Goal: Entertainment & Leisure: Consume media (video, audio)

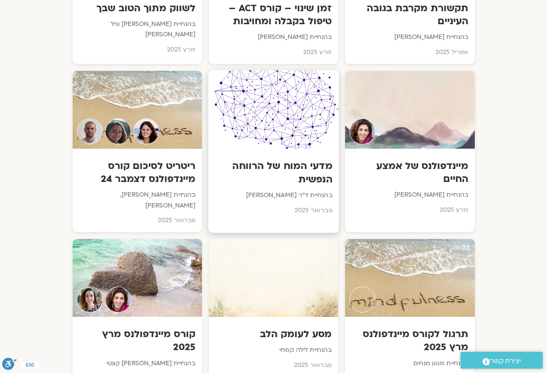
scroll to position [2725, 0]
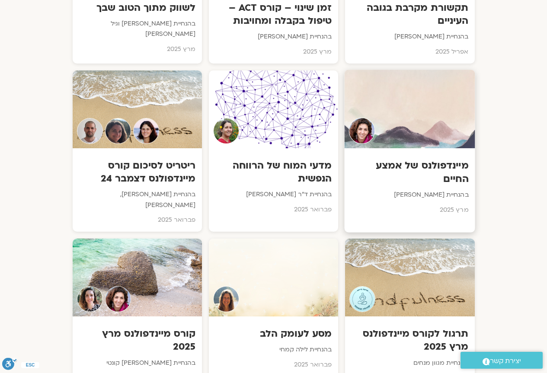
click at [447, 159] on h3 "מיינדפולנס של אמצע החיים" at bounding box center [410, 172] width 118 height 26
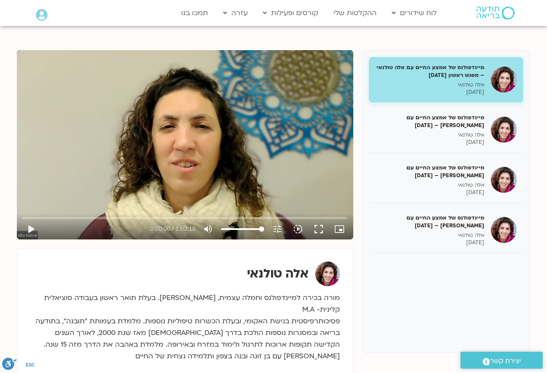
scroll to position [86, 0]
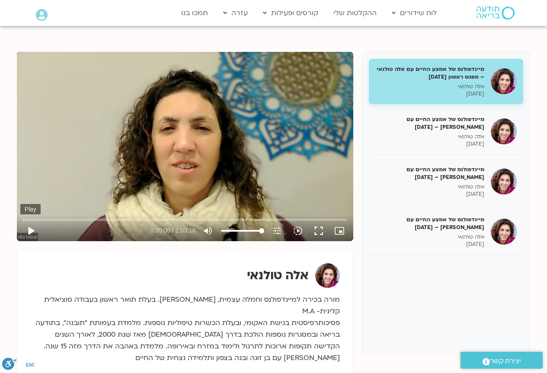
click at [31, 229] on button "play_arrow" at bounding box center [30, 231] width 21 height 21
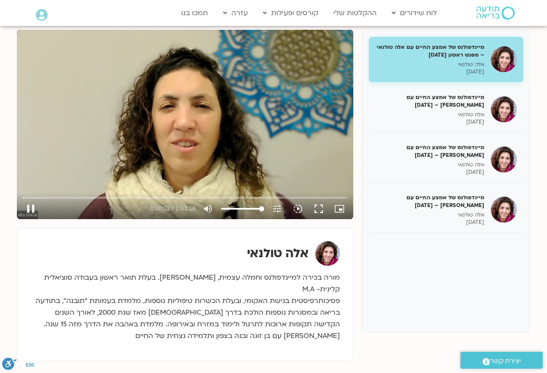
scroll to position [130, 0]
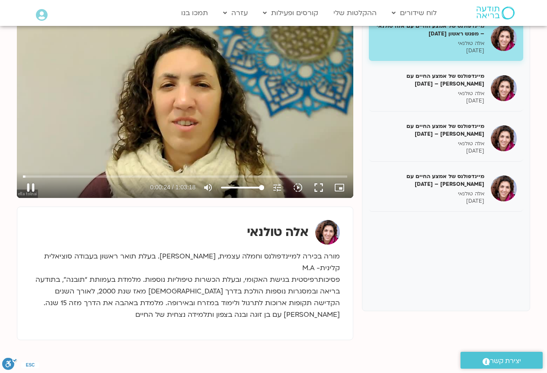
type input "24.872396"
type input "74.7514204545455"
type input "25.007882"
type input "74.7514204545455"
click at [252, 187] on input "Volume" at bounding box center [242, 187] width 43 height 5
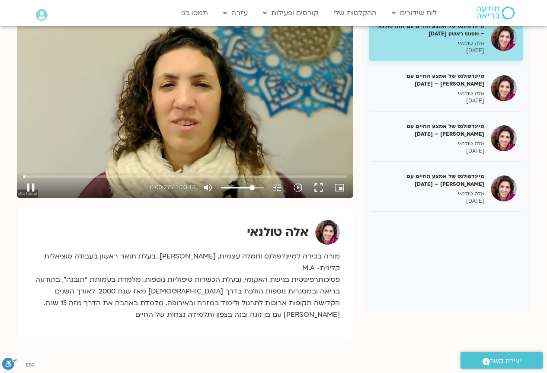
type input "27.255736"
type input "49.7514204545455"
type input "27.398936"
type input "49.7514204545455"
click at [243, 186] on input "Volume" at bounding box center [242, 187] width 43 height 5
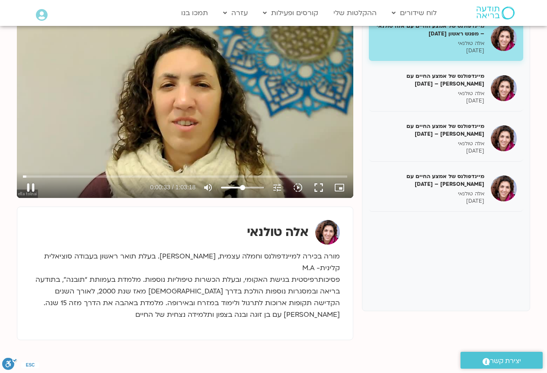
type input "34.005642"
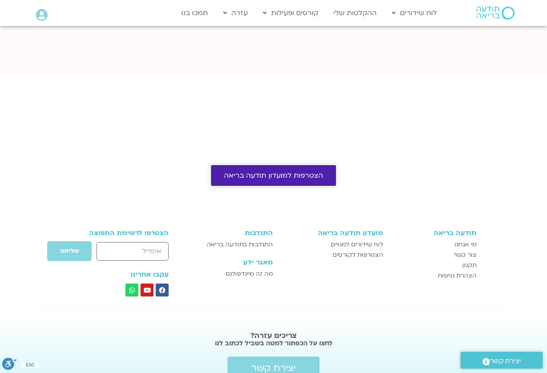
scroll to position [432, 0]
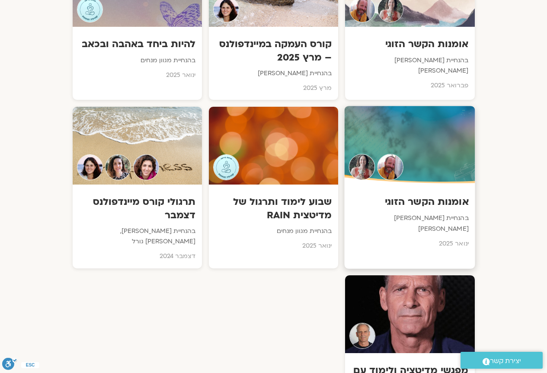
scroll to position [3157, 0]
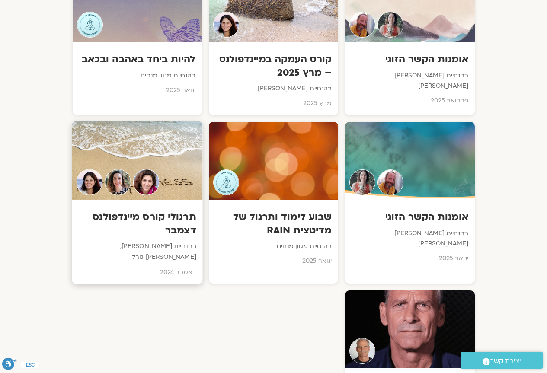
click at [160, 211] on h3 "תרגולי קורס מיינדפולנס דצמבר" at bounding box center [137, 224] width 118 height 26
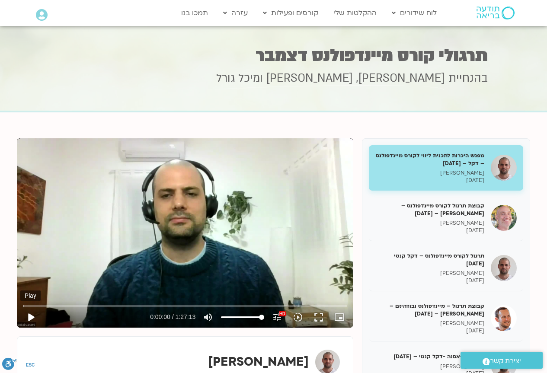
click at [34, 317] on button "play_arrow" at bounding box center [30, 317] width 21 height 21
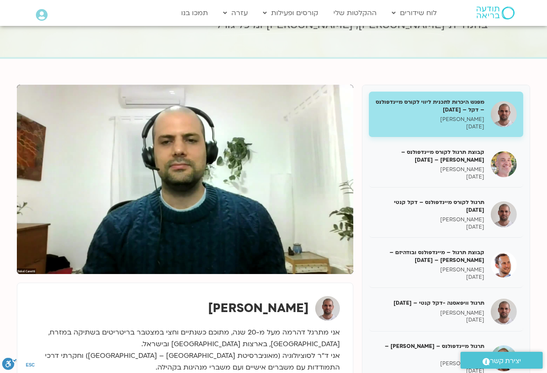
scroll to position [43, 0]
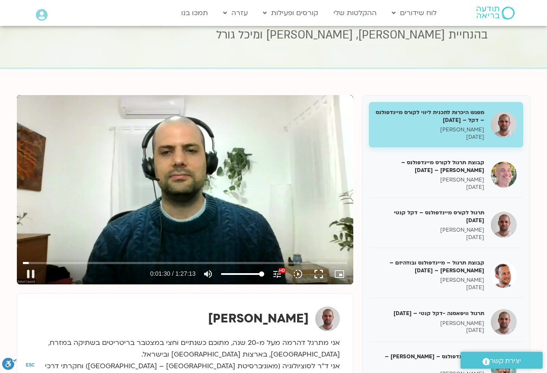
type input "90.224795"
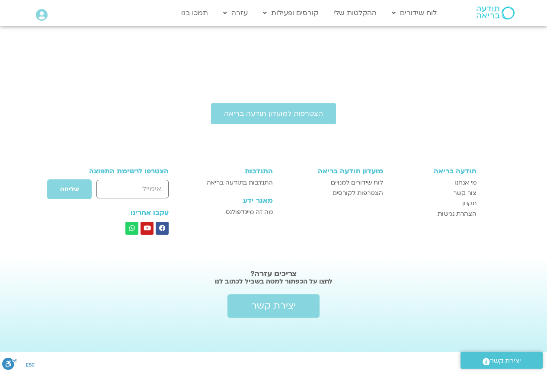
scroll to position [584, 0]
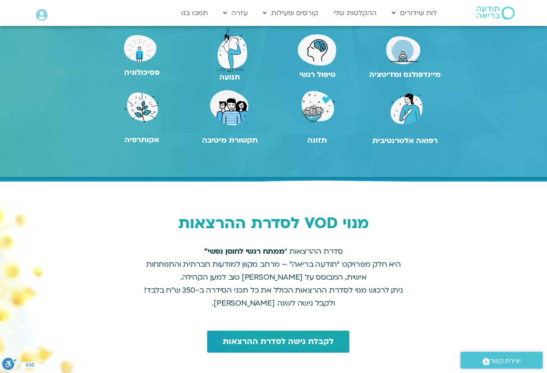
scroll to position [692, 0]
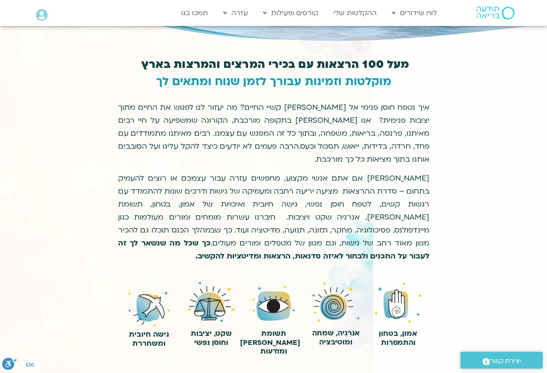
scroll to position [173, 0]
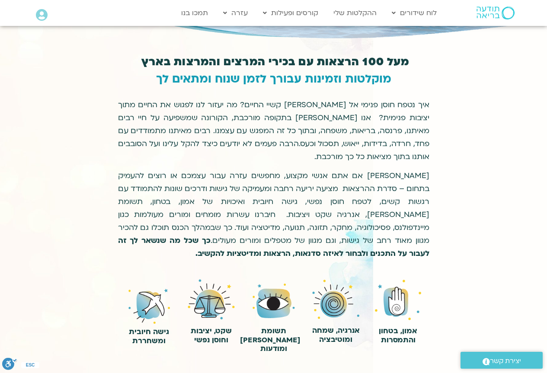
click at [207, 308] on img at bounding box center [211, 299] width 47 height 41
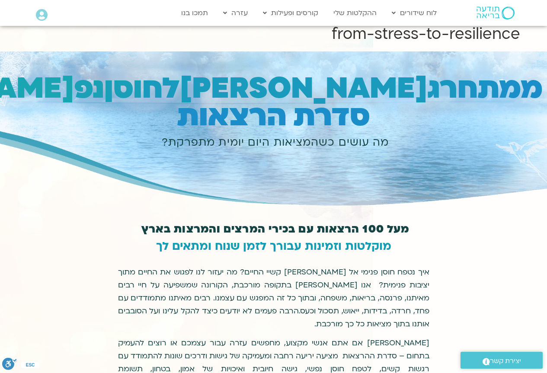
scroll to position [0, 0]
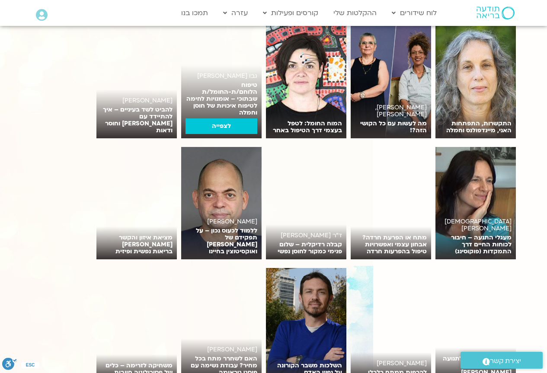
scroll to position [1687, 0]
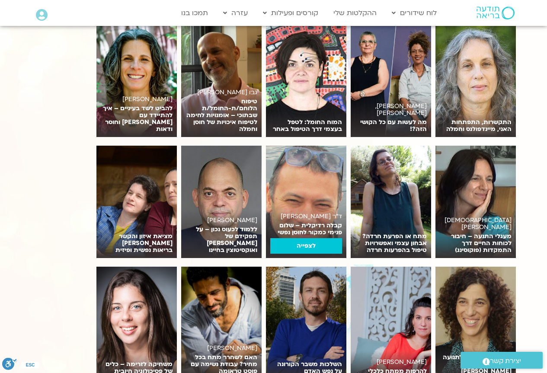
click at [308, 240] on link "לצפייה" at bounding box center [306, 246] width 72 height 16
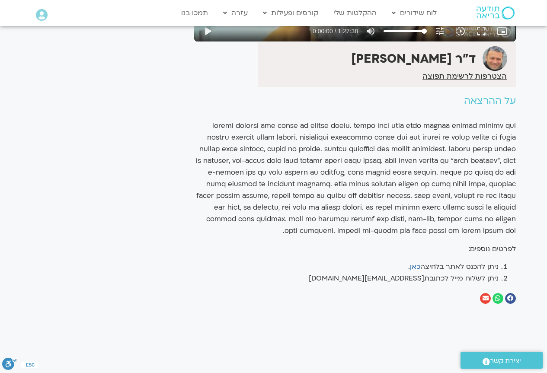
scroll to position [259, 0]
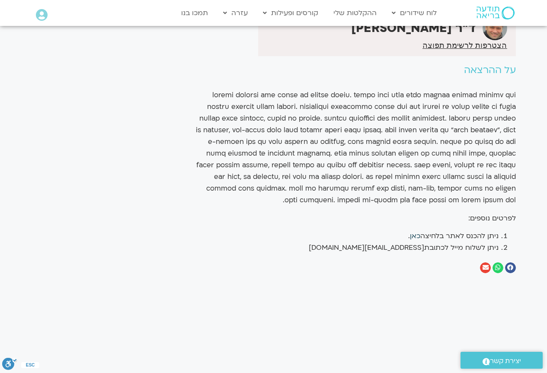
click at [415, 236] on link "כאן" at bounding box center [415, 236] width 10 height 10
